Goal: Information Seeking & Learning: Learn about a topic

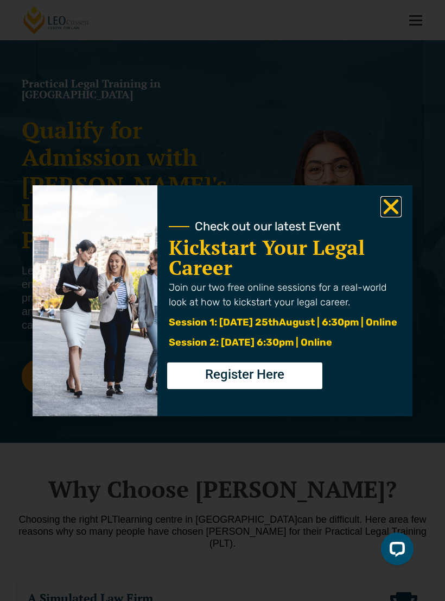
click at [388, 206] on icon "Close" at bounding box center [391, 206] width 21 height 21
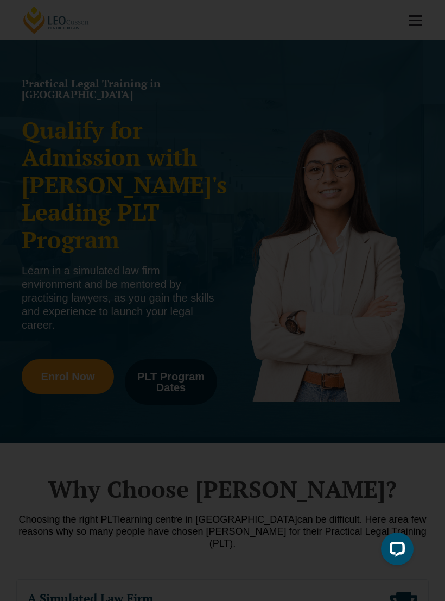
click at [390, 204] on use "Close" at bounding box center [391, 206] width 15 height 15
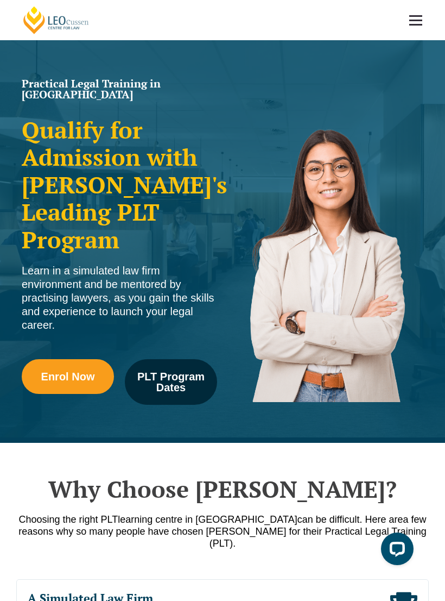
click at [154, 371] on span "PLT Program Dates" at bounding box center [170, 382] width 77 height 22
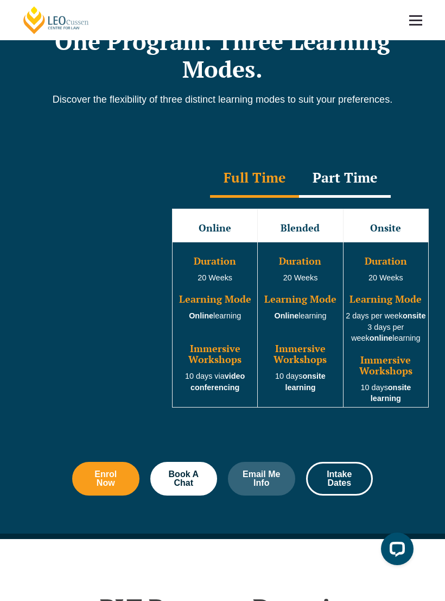
scroll to position [1286, 0]
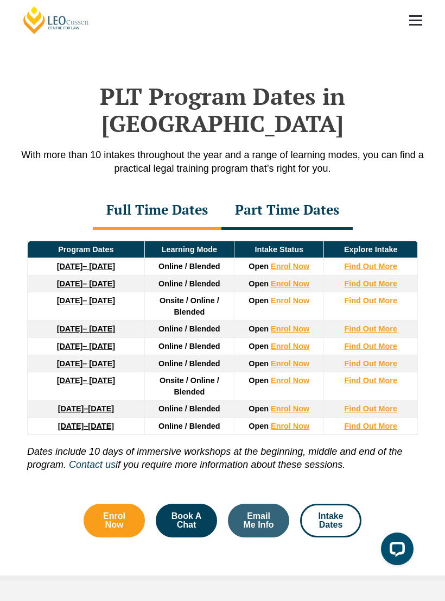
click at [417, 23] on link at bounding box center [416, 20] width 40 height 40
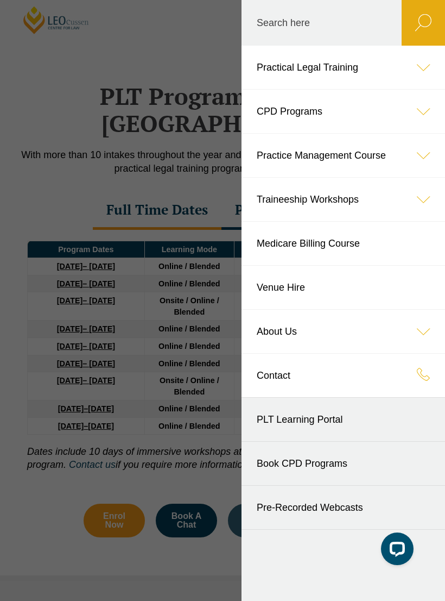
click at [274, 72] on link "Practical Legal Training" at bounding box center [344, 67] width 204 height 43
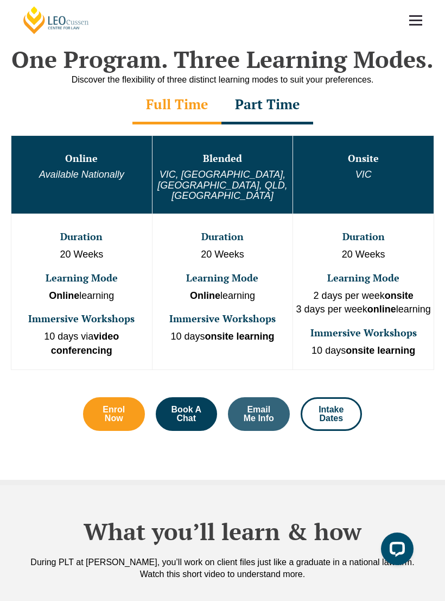
scroll to position [371, 0]
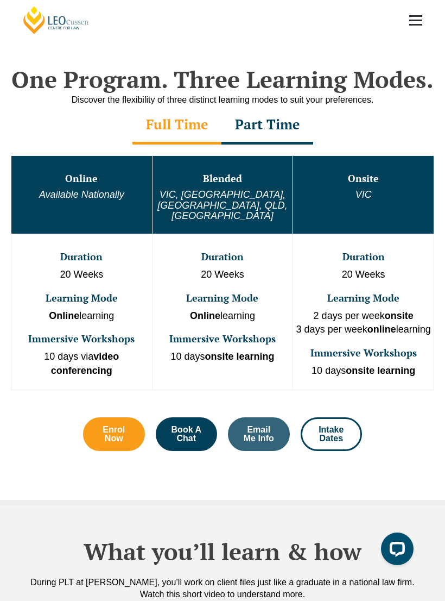
click at [256, 131] on div "Part Time" at bounding box center [268, 125] width 92 height 38
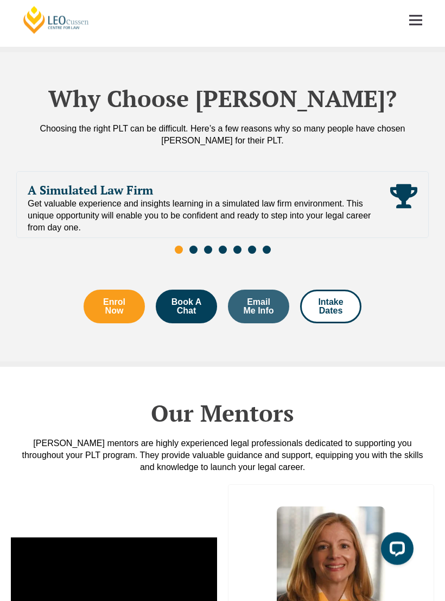
scroll to position [2014, 0]
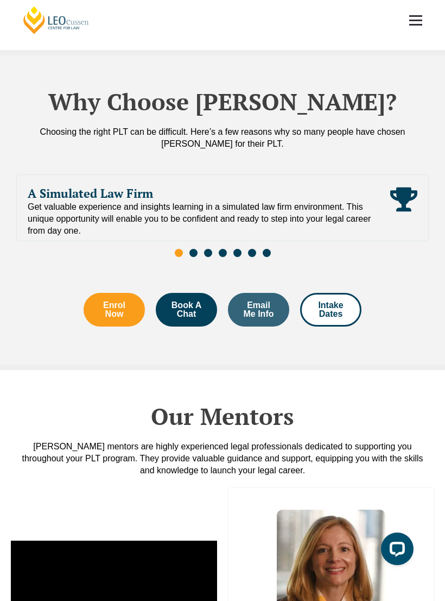
click at [418, 18] on link at bounding box center [416, 20] width 40 height 40
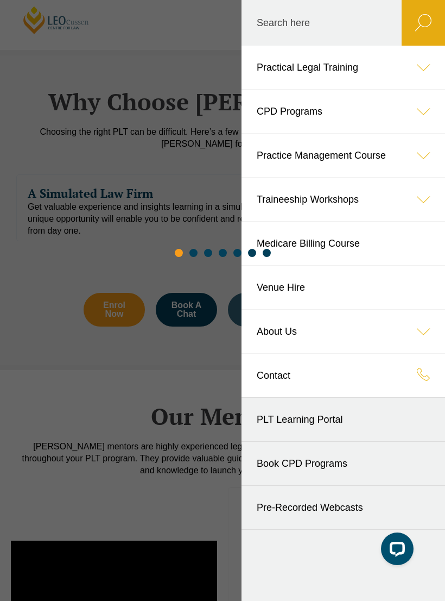
click at [426, 67] on icon at bounding box center [423, 67] width 43 height 43
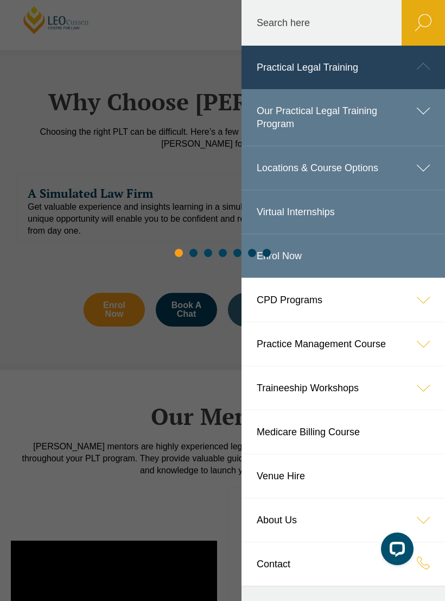
click at [417, 107] on icon at bounding box center [423, 110] width 43 height 43
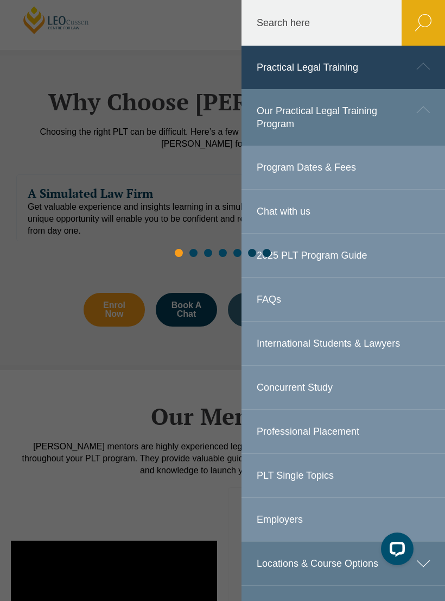
click at [339, 163] on link "Program Dates & Fees" at bounding box center [344, 167] width 204 height 43
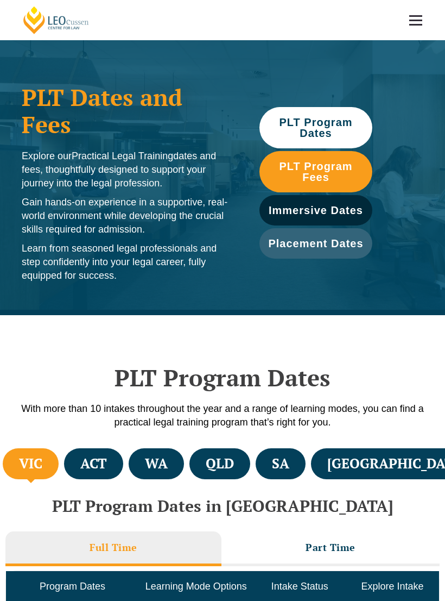
click at [234, 457] on h4 "QLD" at bounding box center [220, 463] width 28 height 18
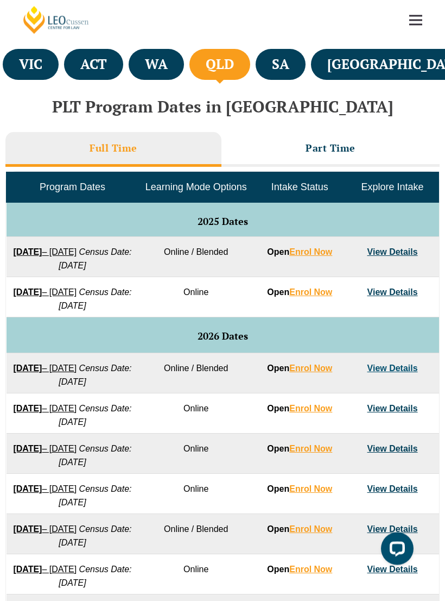
scroll to position [400, 0]
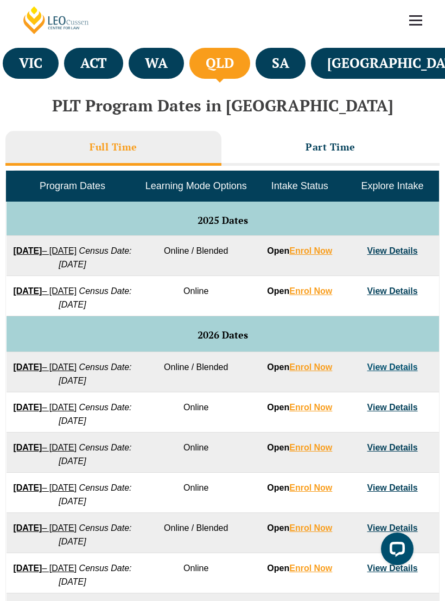
click at [313, 149] on h3 "Part Time" at bounding box center [331, 147] width 50 height 12
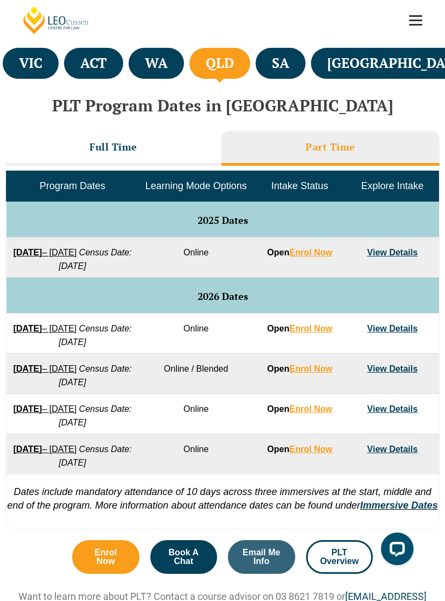
click at [385, 250] on link "View Details" at bounding box center [393, 252] width 50 height 9
